Goal: Task Accomplishment & Management: Manage account settings

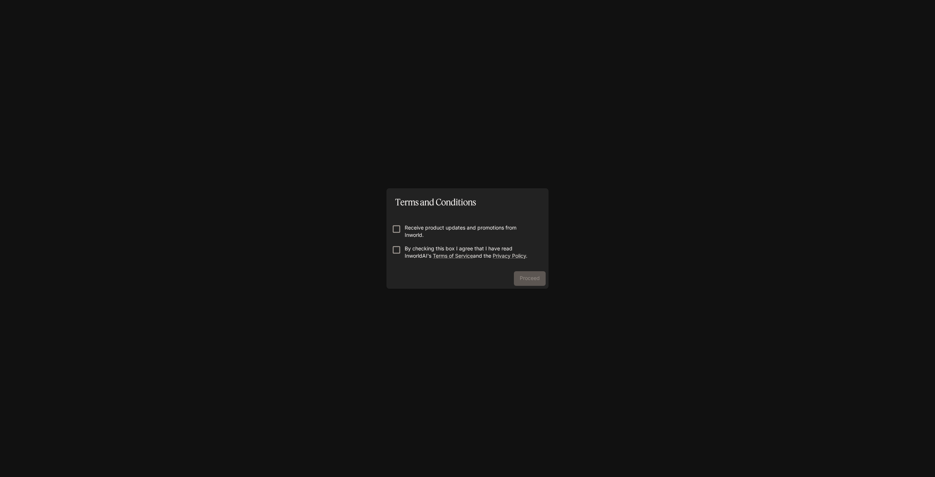
click at [451, 227] on p "Receive product updates and promotions from Inworld." at bounding box center [471, 231] width 132 height 15
click at [459, 229] on p "Receive product updates and promotions from Inworld." at bounding box center [471, 231] width 132 height 15
drag, startPoint x: 529, startPoint y: 277, endPoint x: 571, endPoint y: 286, distance: 43.3
click at [529, 277] on button "Proceed" at bounding box center [530, 278] width 32 height 15
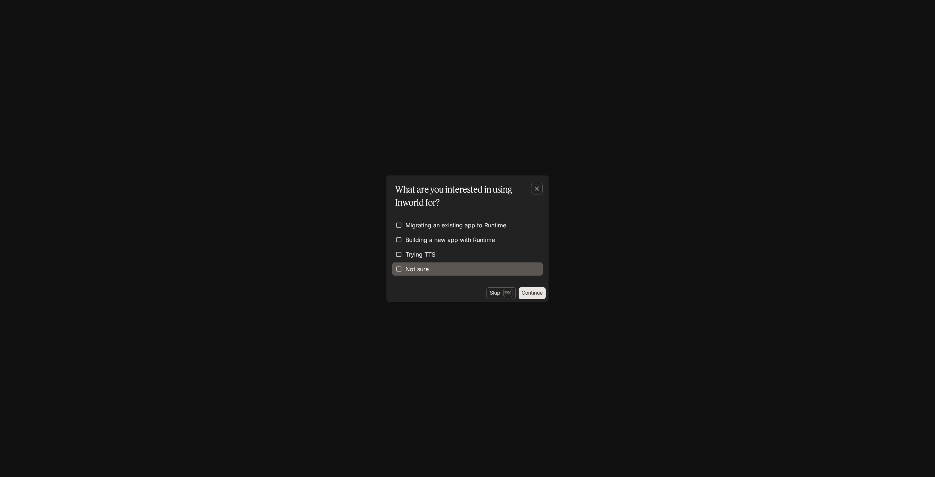
click at [427, 272] on span "Not sure" at bounding box center [416, 268] width 23 height 9
click at [531, 290] on button "Continue" at bounding box center [532, 293] width 27 height 12
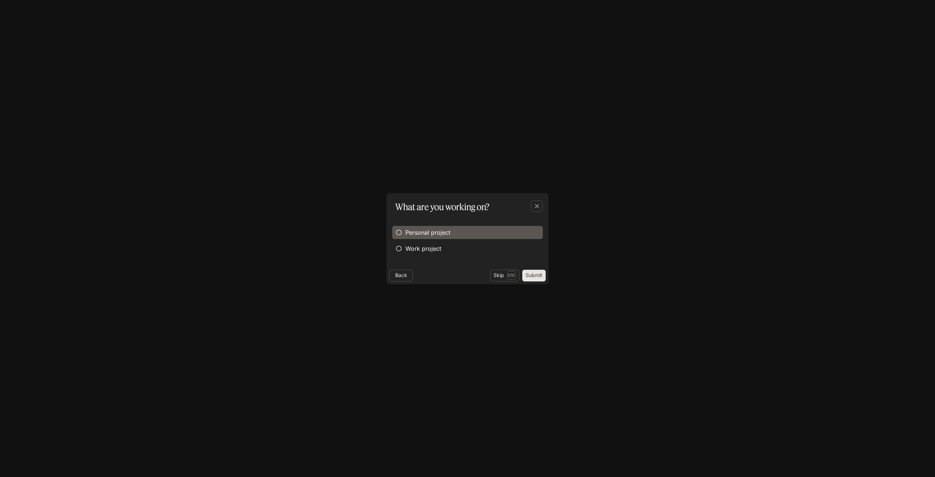
click at [449, 232] on span "Personal project" at bounding box center [427, 232] width 45 height 9
click at [540, 277] on button "Submit" at bounding box center [533, 276] width 23 height 12
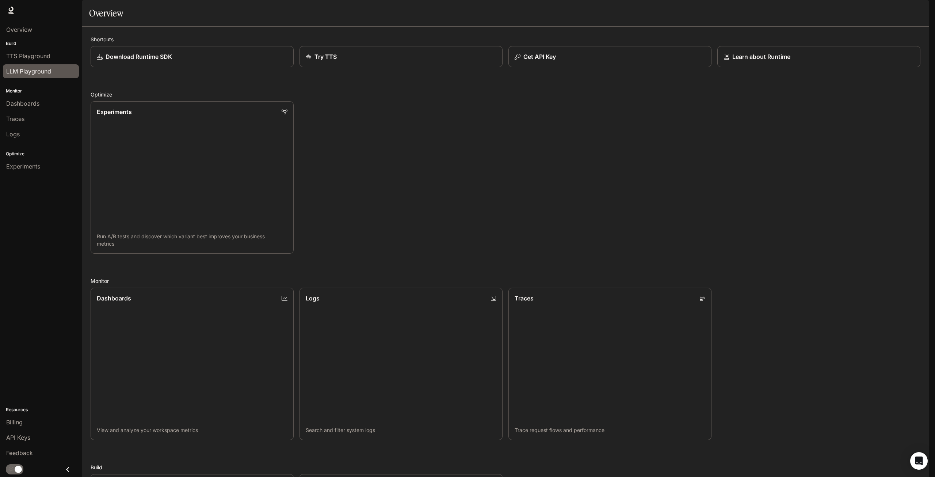
click at [33, 73] on span "LLM Playground" at bounding box center [28, 71] width 45 height 9
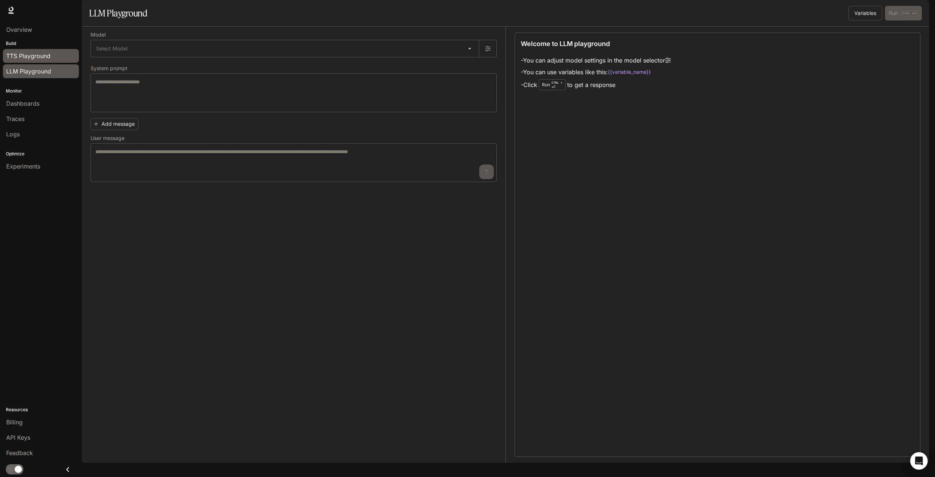
click at [27, 58] on span "TTS Playground" at bounding box center [28, 56] width 44 height 9
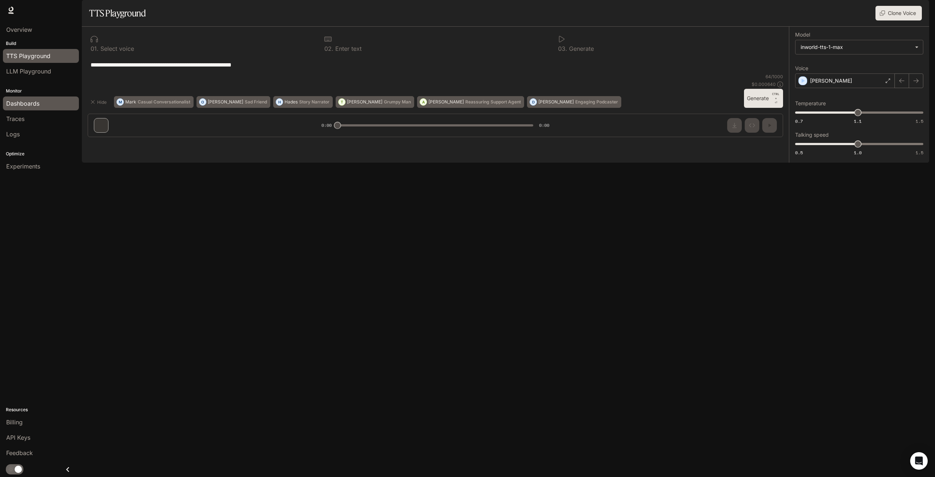
click at [32, 103] on span "Dashboards" at bounding box center [22, 103] width 33 height 9
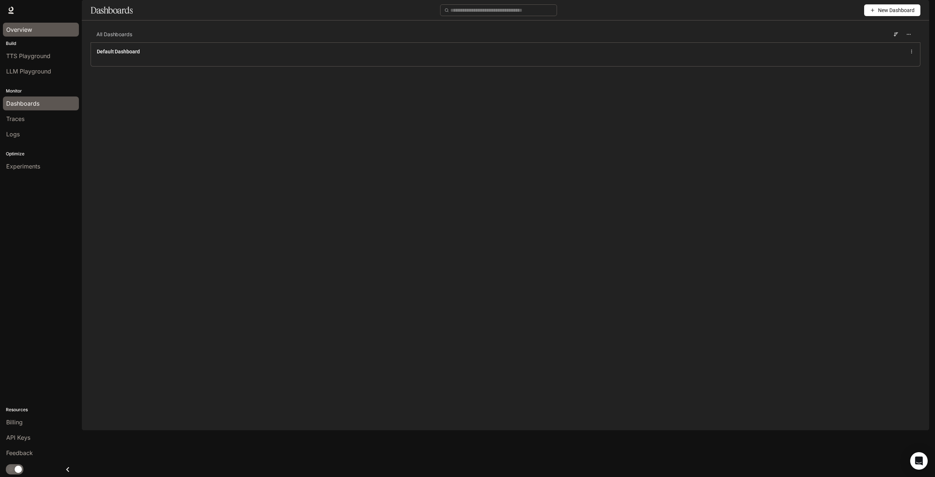
click at [37, 32] on div "Overview" at bounding box center [40, 29] width 69 height 9
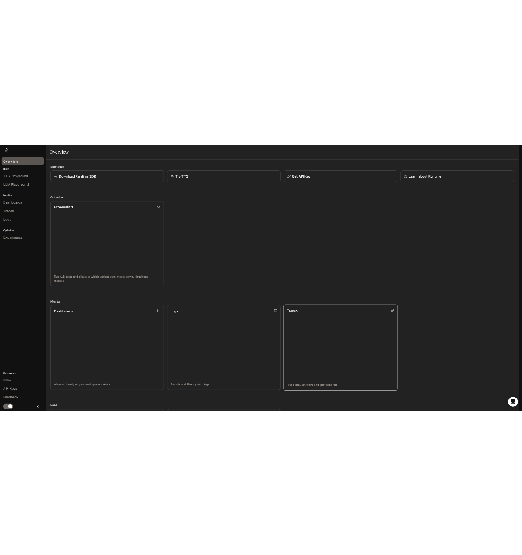
scroll to position [146, 0]
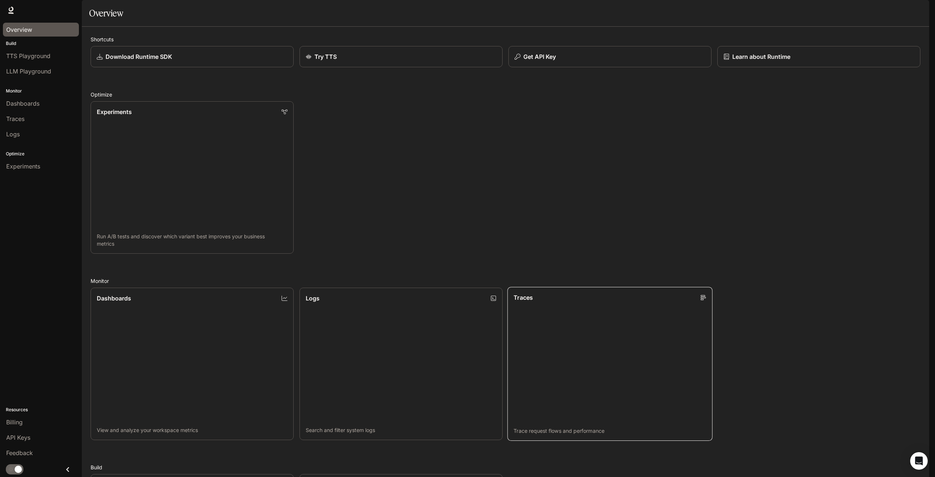
click at [583, 287] on link "Traces Trace request flows and performance" at bounding box center [609, 364] width 205 height 154
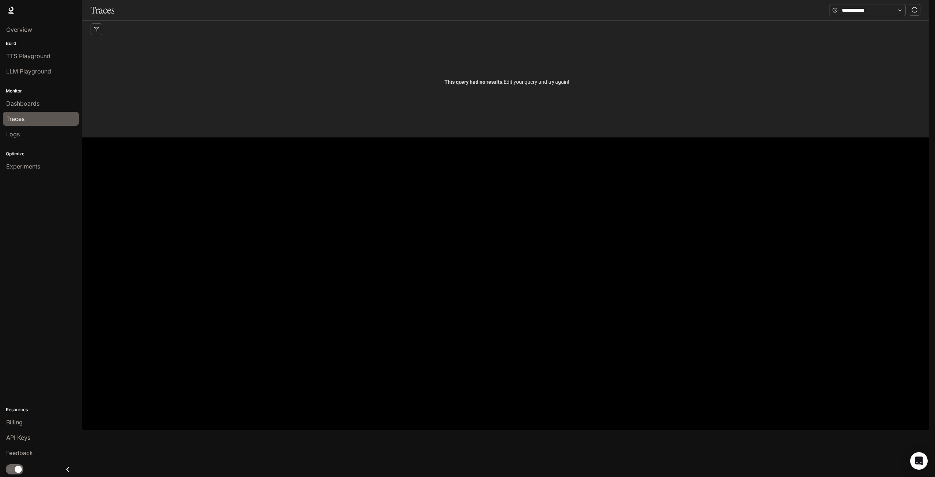
click at [880, 10] on span "Documentation" at bounding box center [887, 10] width 36 height 9
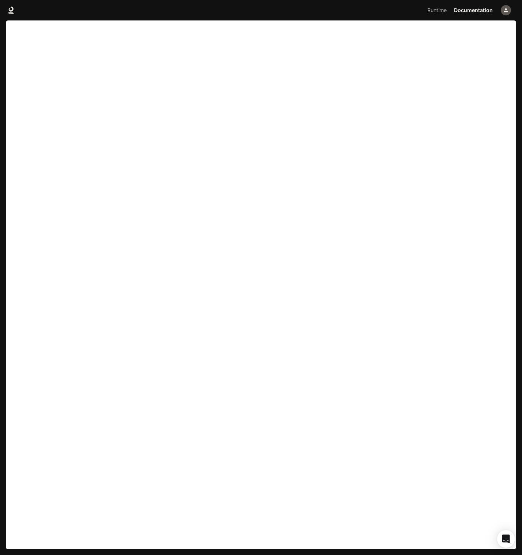
click at [506, 11] on icon "button" at bounding box center [506, 10] width 4 height 4
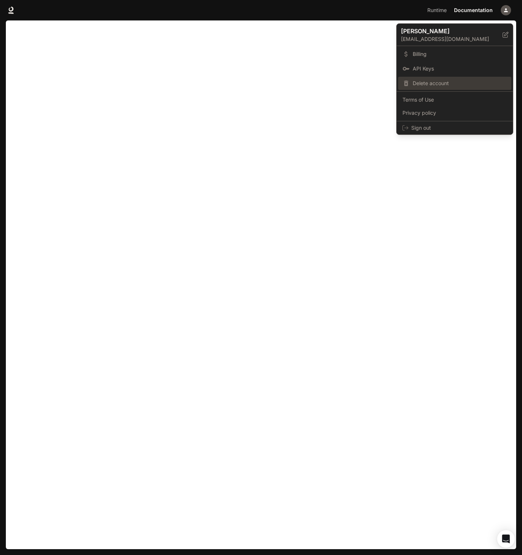
click at [454, 82] on span "Delete account" at bounding box center [459, 83] width 94 height 7
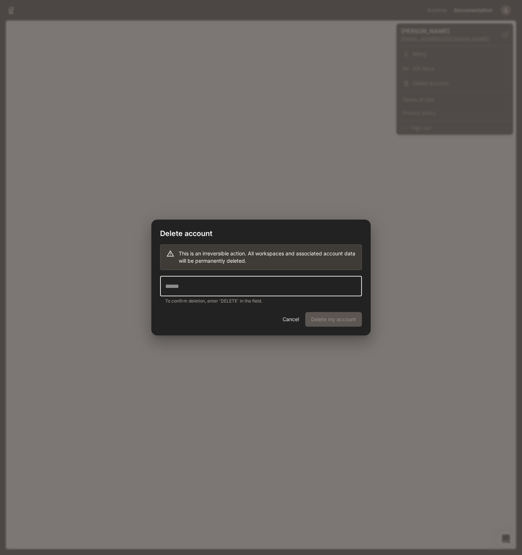
click at [267, 288] on input "text" at bounding box center [261, 286] width 202 height 20
type input "******"
click at [332, 319] on button "Delete my account" at bounding box center [333, 319] width 57 height 15
